Goal: Task Accomplishment & Management: Complete application form

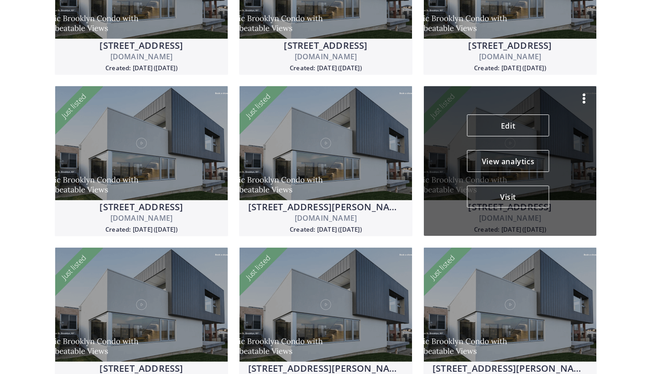
scroll to position [334, 0]
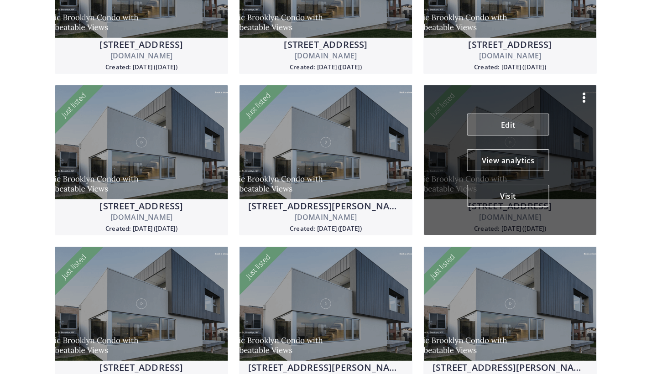
click at [503, 132] on link "Edit" at bounding box center [508, 125] width 82 height 22
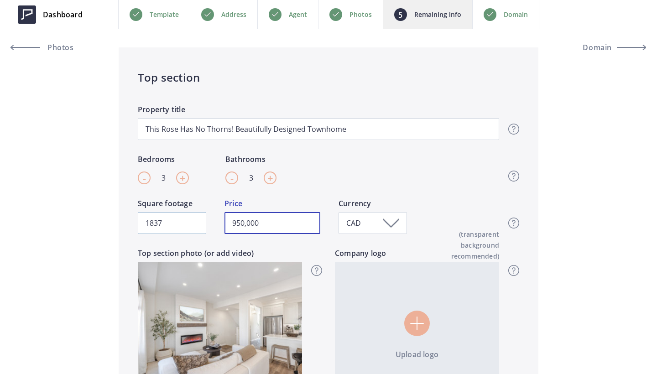
drag, startPoint x: 270, startPoint y: 222, endPoint x: 150, endPoint y: 222, distance: 120.0
click at [150, 222] on div "1837 Square footage 950,000 Price CAD Currency Top section - Square footage & P…" at bounding box center [318, 223] width 361 height 50
type input "929,900"
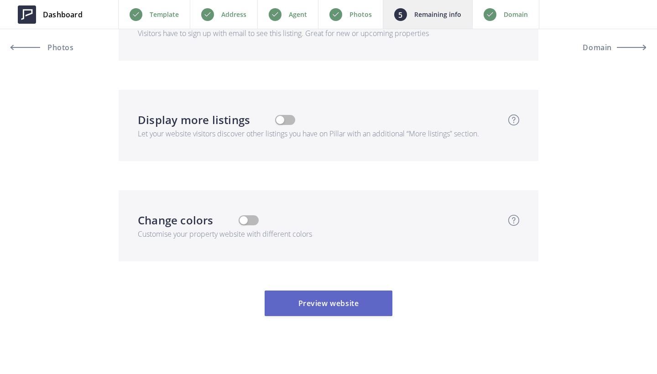
scroll to position [3132, 0]
click at [324, 291] on button "Preview website" at bounding box center [329, 304] width 128 height 26
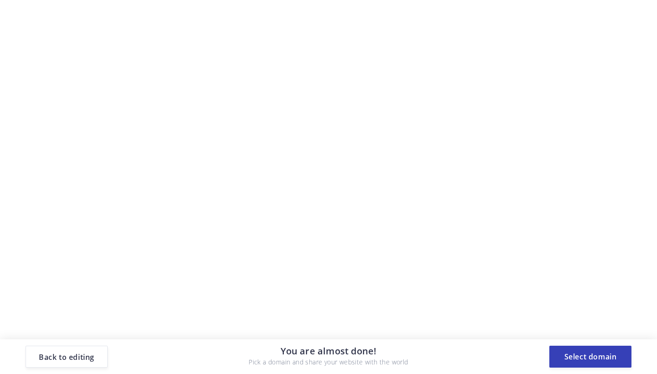
scroll to position [0, 0]
click at [598, 351] on button "Select domain" at bounding box center [590, 357] width 82 height 22
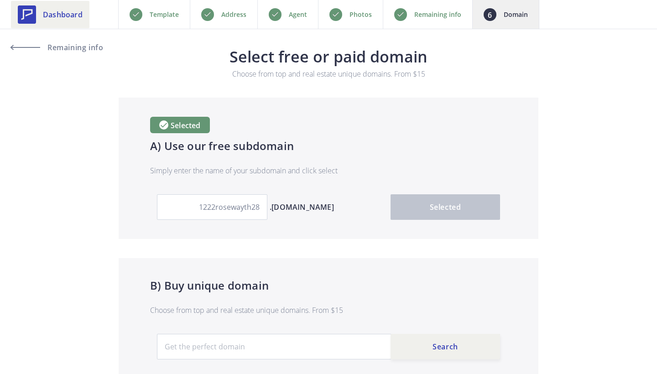
click at [66, 15] on span "Dashboard" at bounding box center [63, 14] width 40 height 11
